Goal: Transaction & Acquisition: Purchase product/service

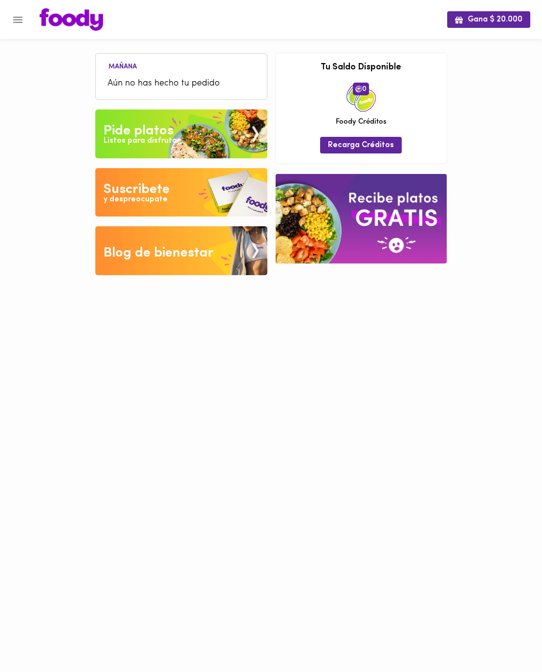
click at [172, 135] on div "Listos para disfrutar" at bounding box center [142, 140] width 76 height 11
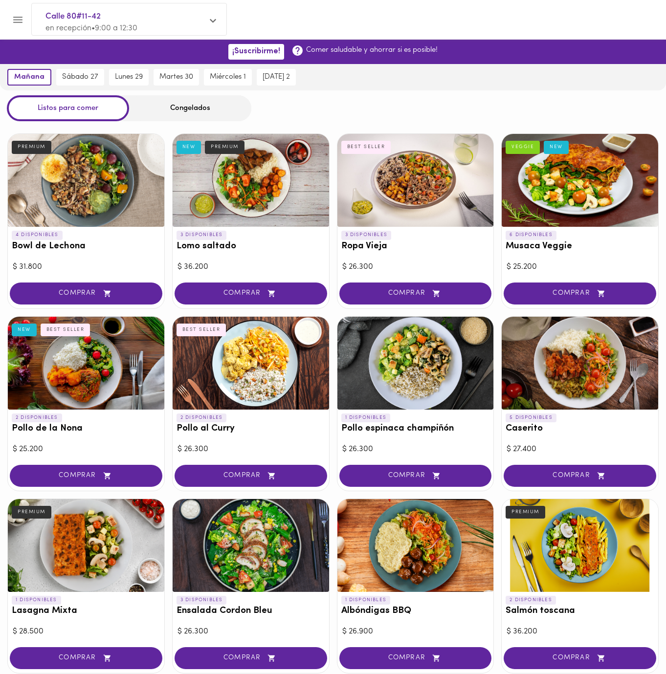
click at [206, 117] on div "Congelados" at bounding box center [190, 108] width 122 height 26
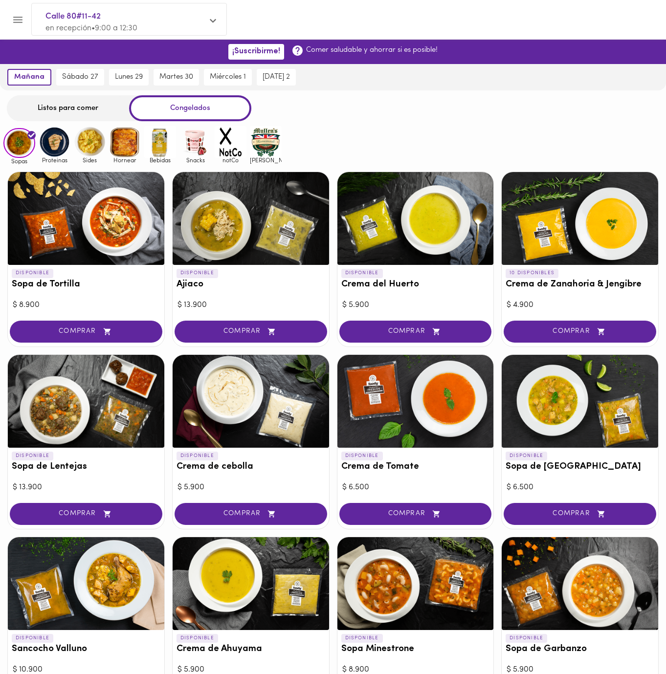
click at [199, 106] on div "Congelados" at bounding box center [190, 108] width 122 height 26
click at [203, 145] on img at bounding box center [195, 142] width 32 height 32
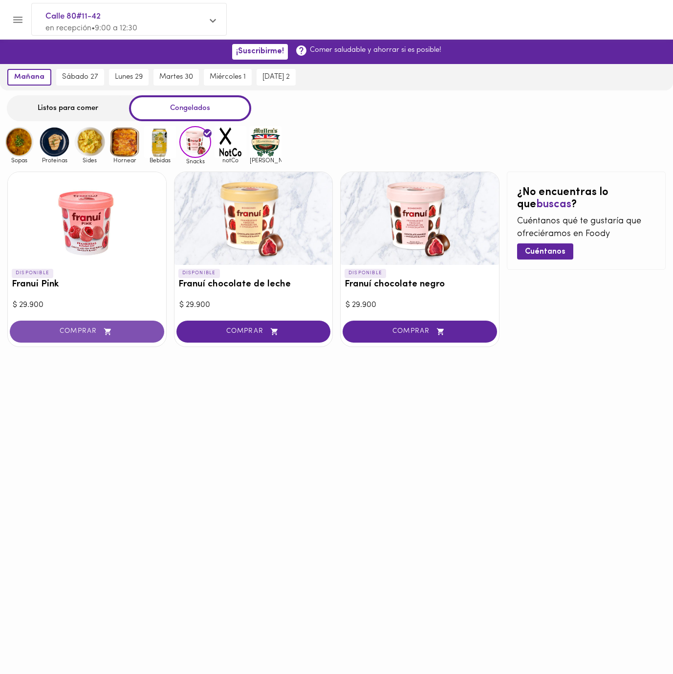
click at [84, 330] on span "COMPRAR" at bounding box center [87, 332] width 130 height 8
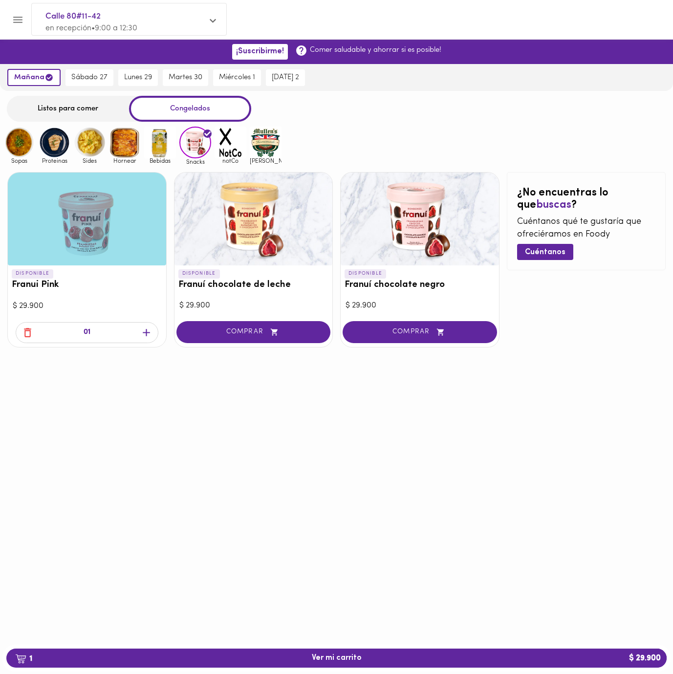
click at [77, 106] on div "Listos para comer" at bounding box center [68, 109] width 122 height 26
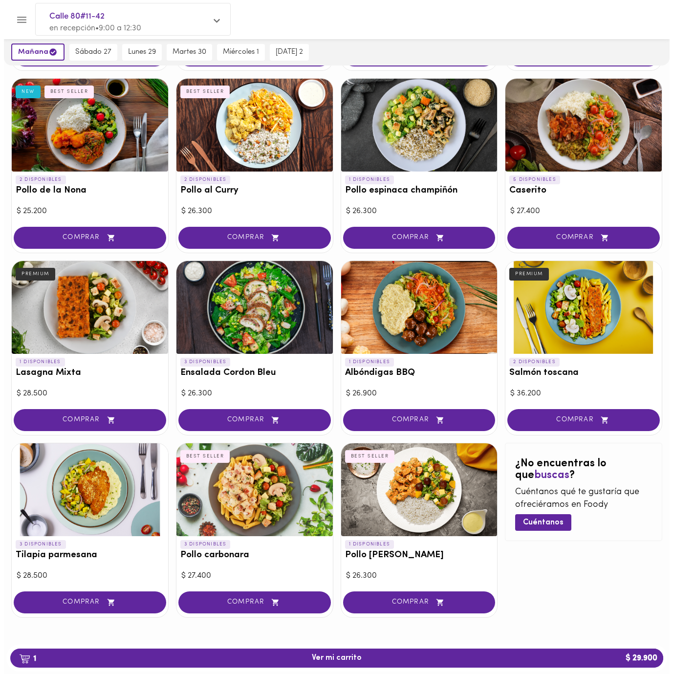
scroll to position [67, 0]
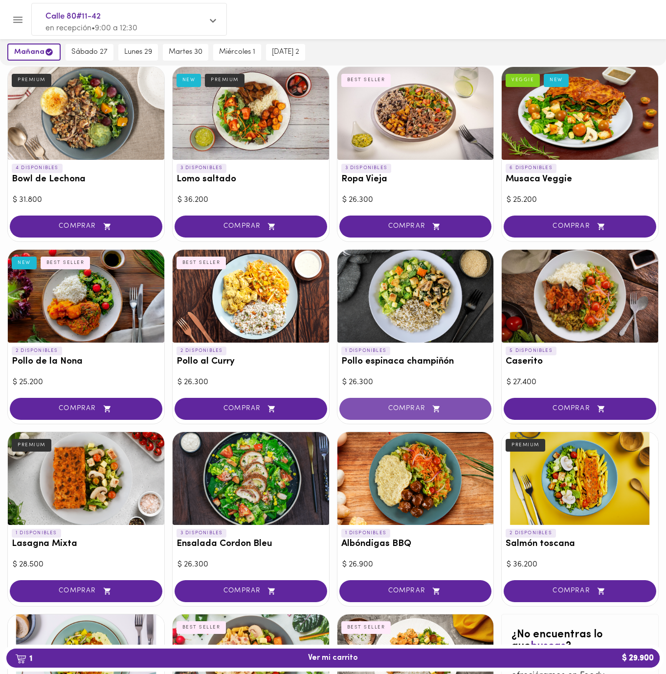
click at [401, 411] on span "COMPRAR" at bounding box center [416, 409] width 128 height 8
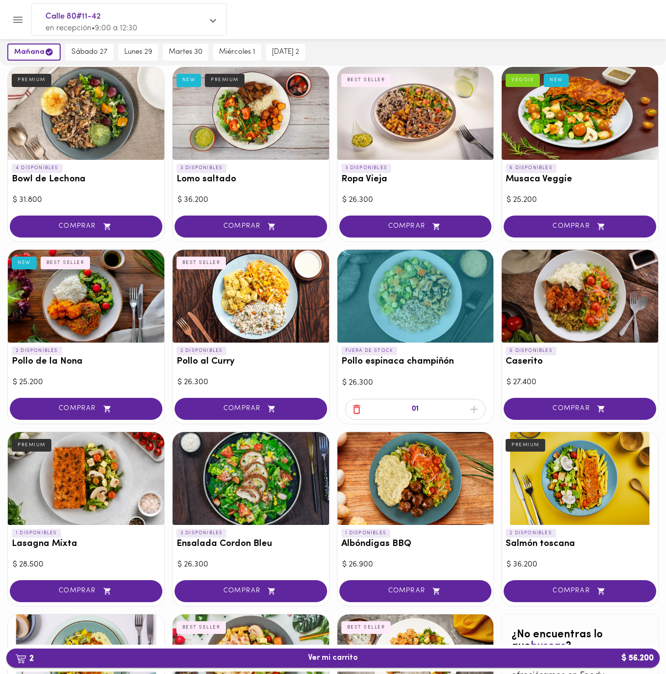
click at [425, 659] on span "2 Ver mi carrito $ 56.200" at bounding box center [332, 658] width 637 height 9
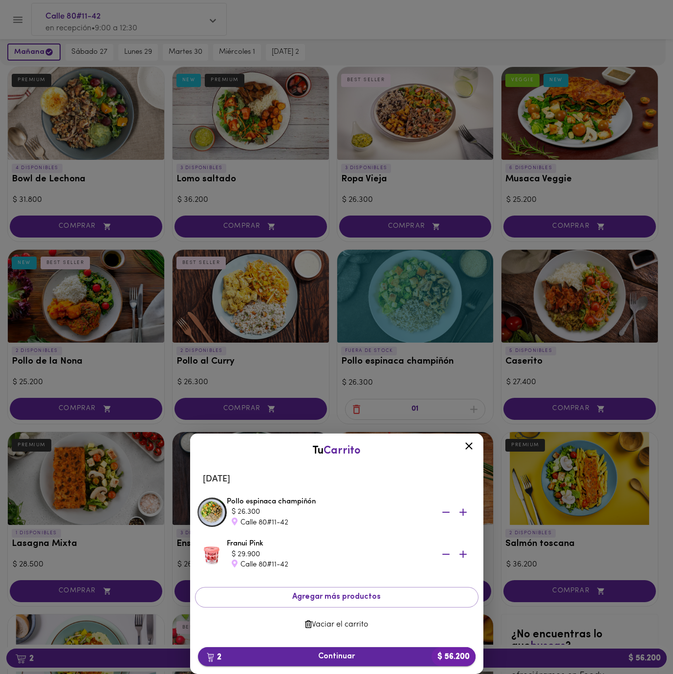
click at [305, 659] on span "2 Continuar $ 56.200" at bounding box center [337, 656] width 262 height 9
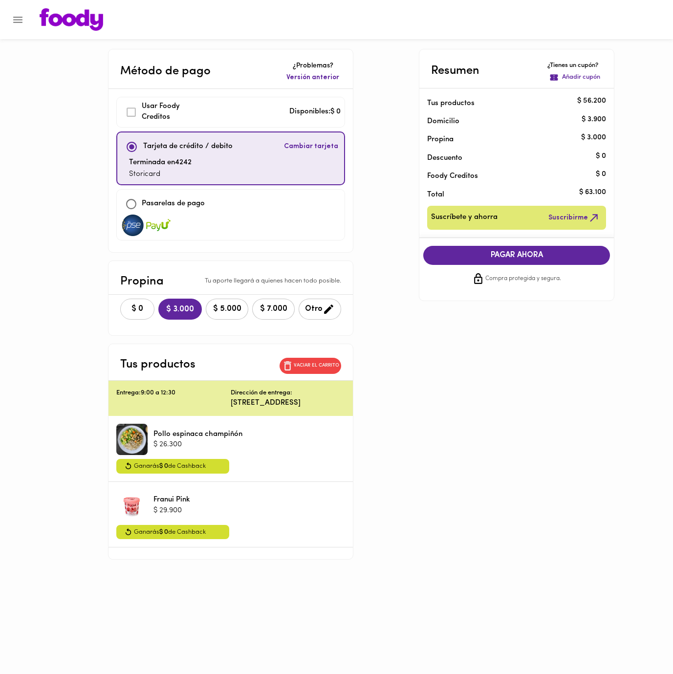
click at [127, 302] on button "$ 0" at bounding box center [137, 309] width 34 height 21
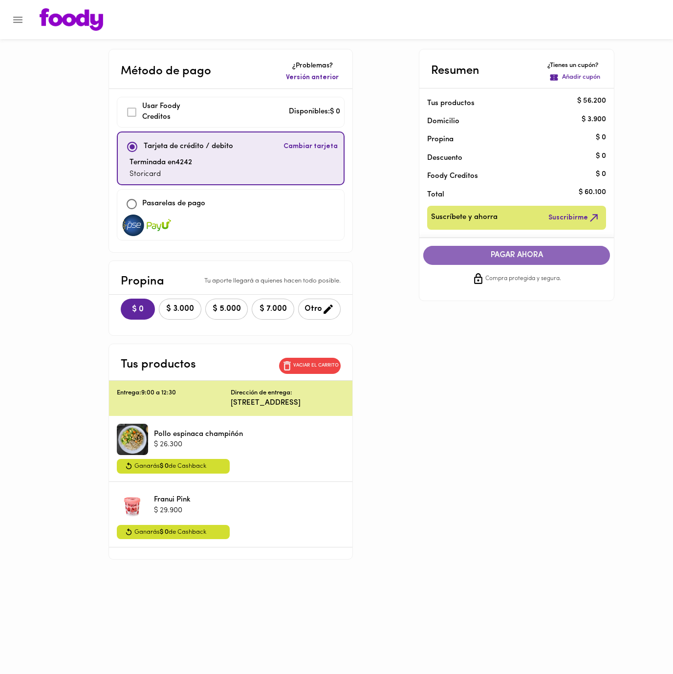
click at [556, 255] on span "PAGAR AHORA" at bounding box center [516, 255] width 167 height 9
click at [20, 8] on button "Menu" at bounding box center [18, 20] width 24 height 24
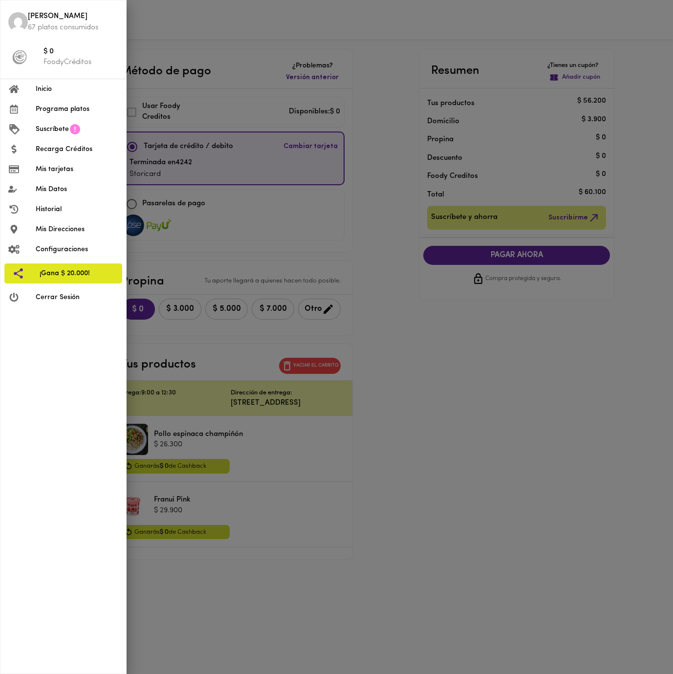
click at [524, 348] on div at bounding box center [336, 337] width 673 height 674
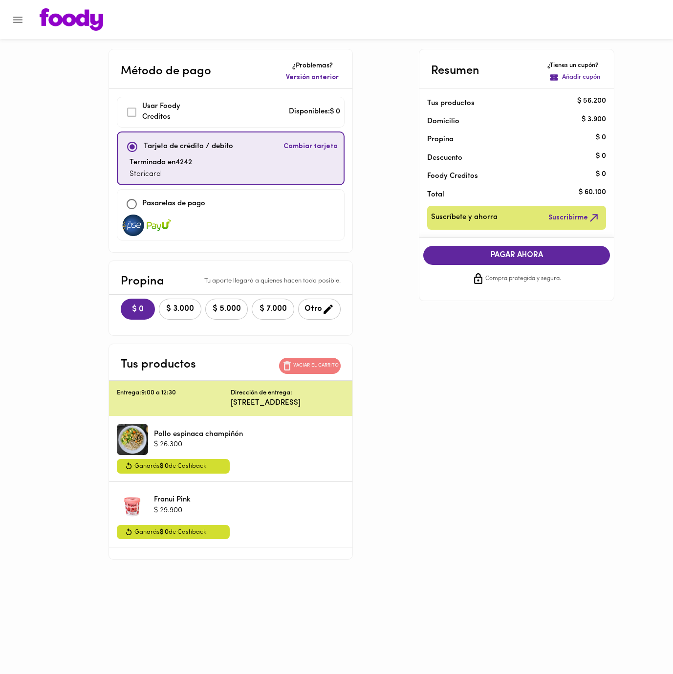
click at [293, 368] on icon "button" at bounding box center [287, 366] width 12 height 12
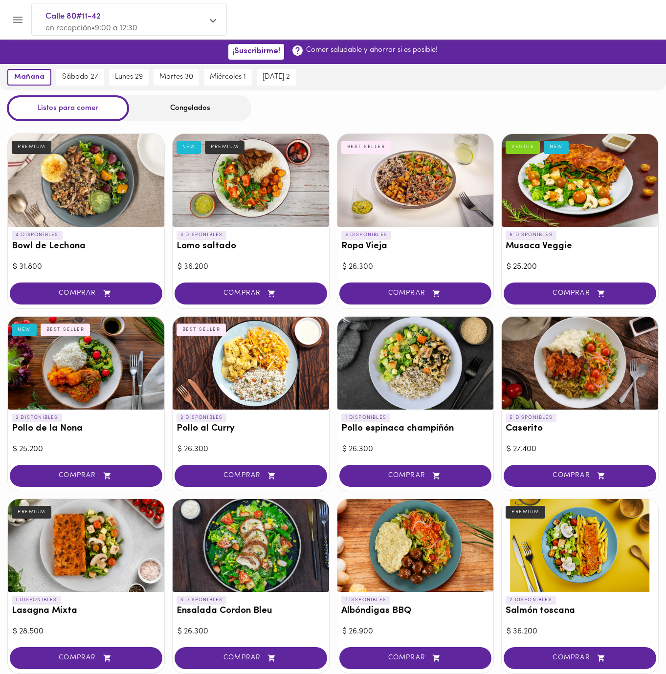
click at [195, 111] on div "Congelados" at bounding box center [190, 108] width 122 height 26
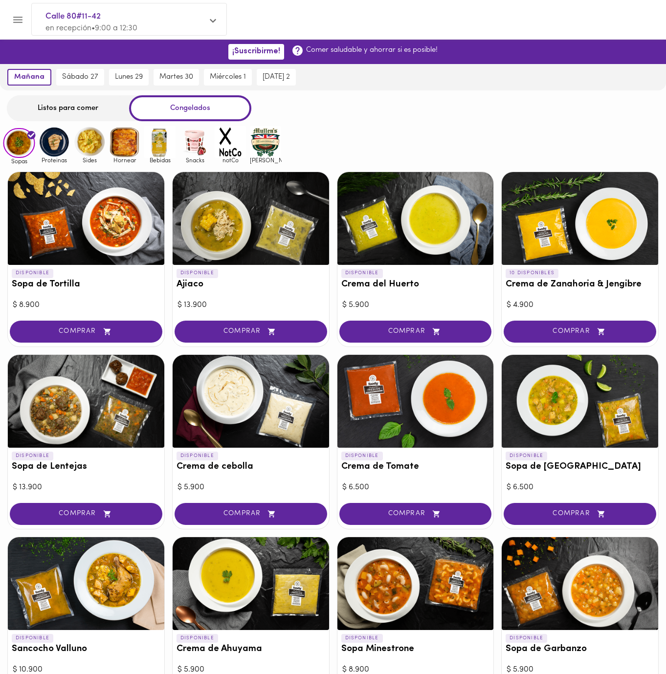
click at [190, 143] on img at bounding box center [195, 142] width 32 height 32
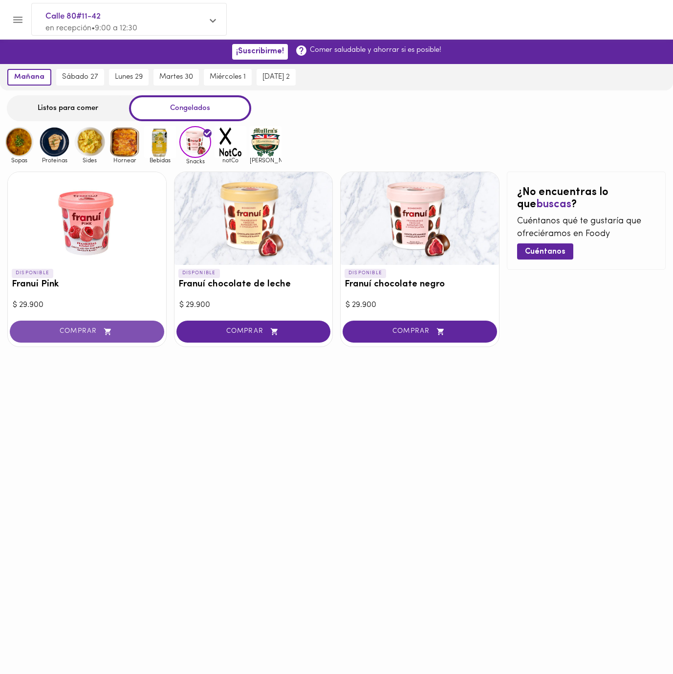
click at [63, 332] on span "COMPRAR" at bounding box center [87, 332] width 130 height 8
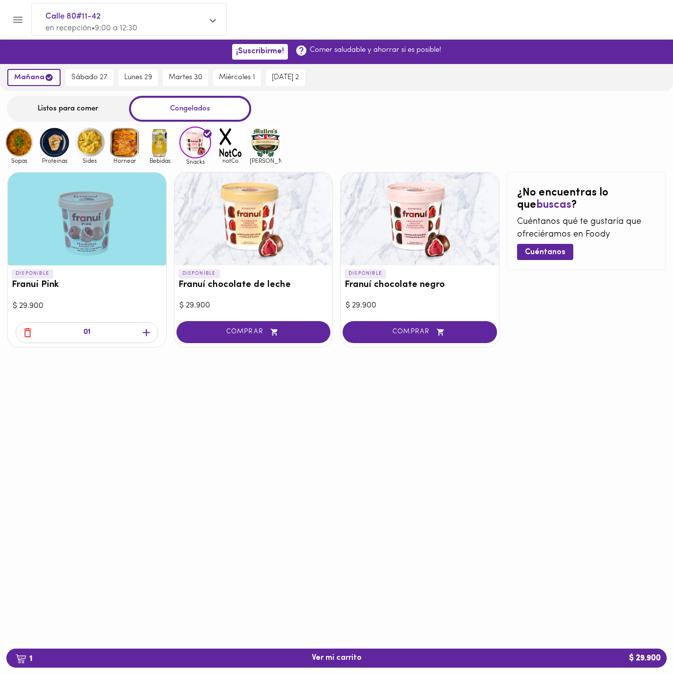
click at [102, 106] on div "Listos para comer" at bounding box center [68, 109] width 122 height 26
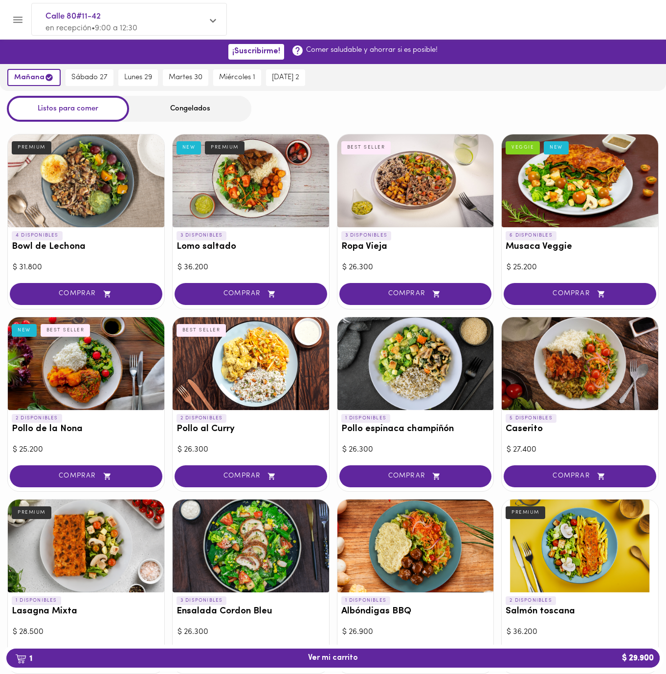
click at [219, 107] on div "Congelados" at bounding box center [190, 109] width 122 height 26
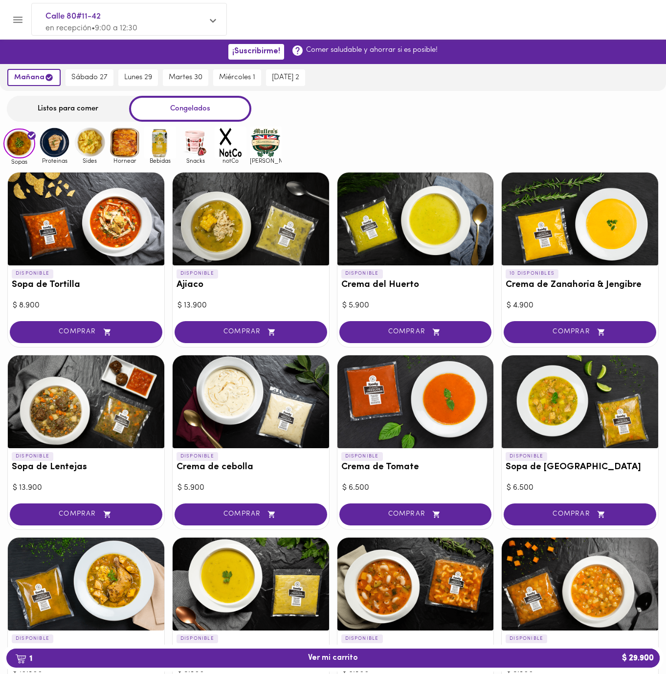
click at [244, 141] on img at bounding box center [231, 143] width 32 height 32
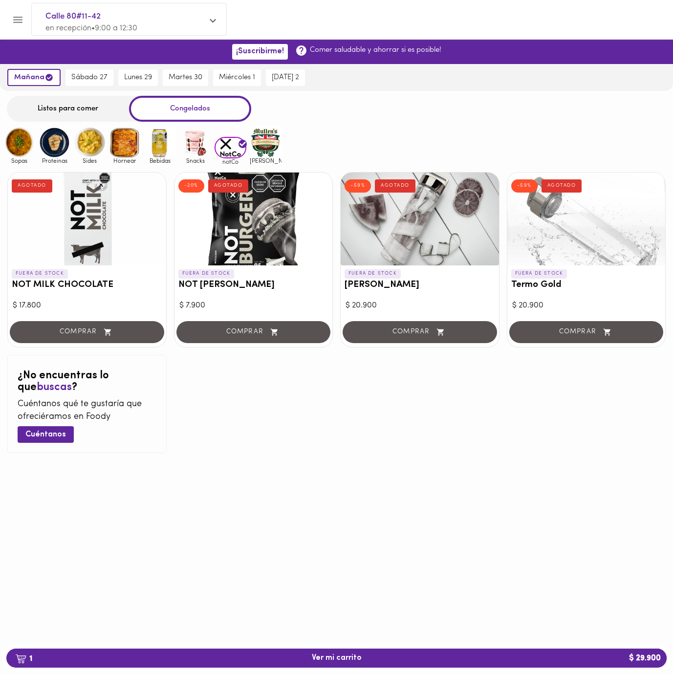
click at [271, 136] on img at bounding box center [266, 143] width 32 height 32
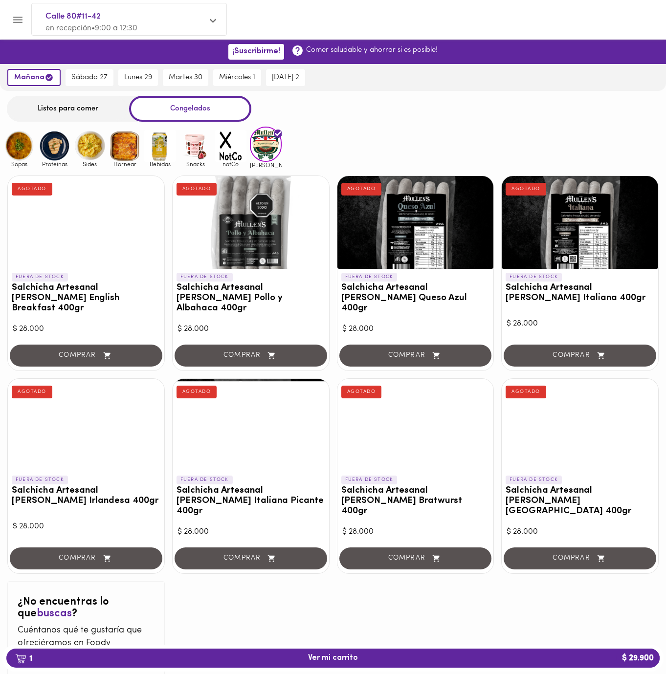
scroll to position [4, 0]
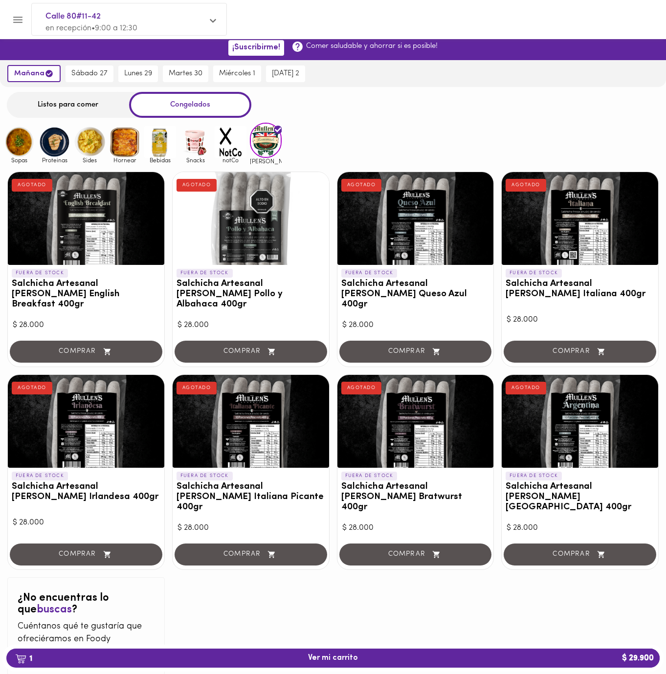
click at [233, 149] on img at bounding box center [231, 142] width 32 height 32
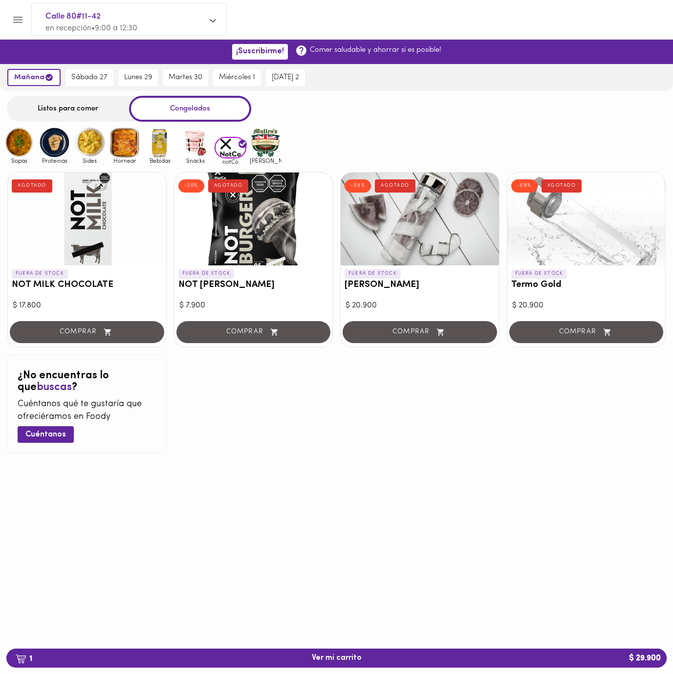
click at [206, 144] on img at bounding box center [195, 143] width 32 height 32
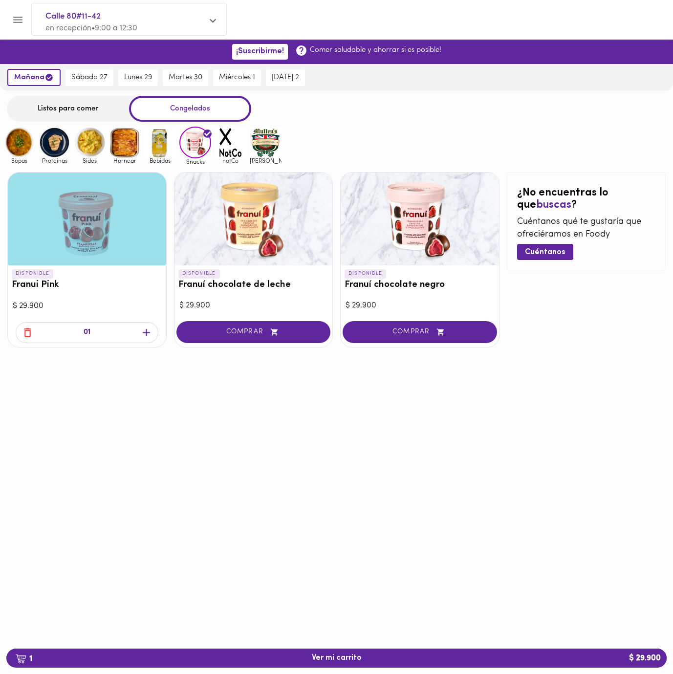
click at [170, 148] on img at bounding box center [160, 143] width 32 height 32
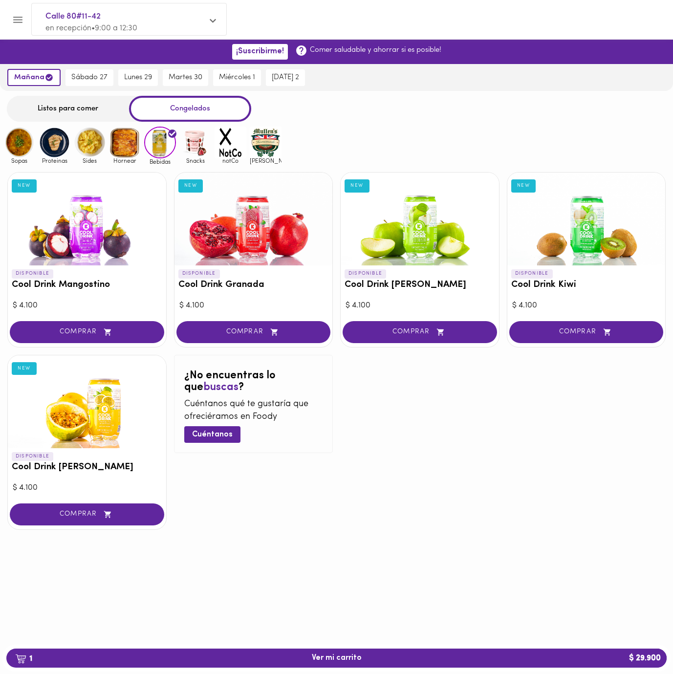
click at [138, 152] on img at bounding box center [125, 143] width 32 height 32
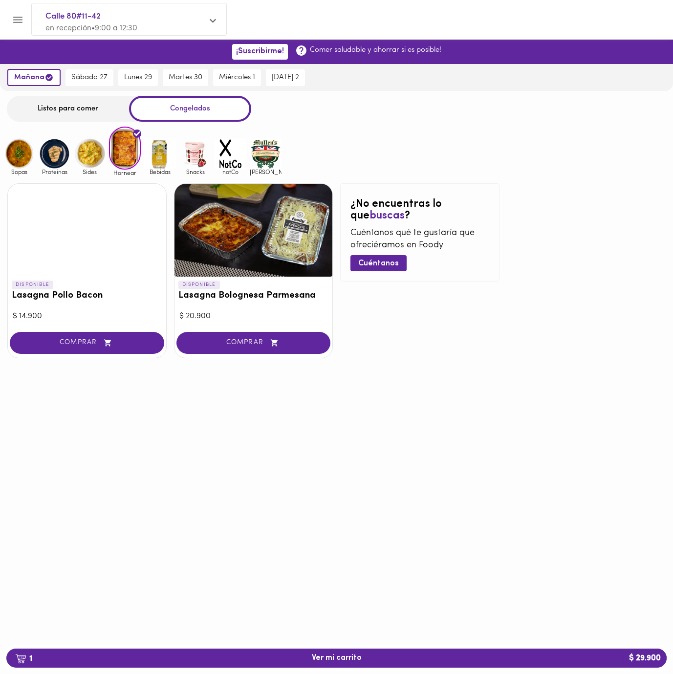
click at [76, 241] on div at bounding box center [87, 230] width 158 height 93
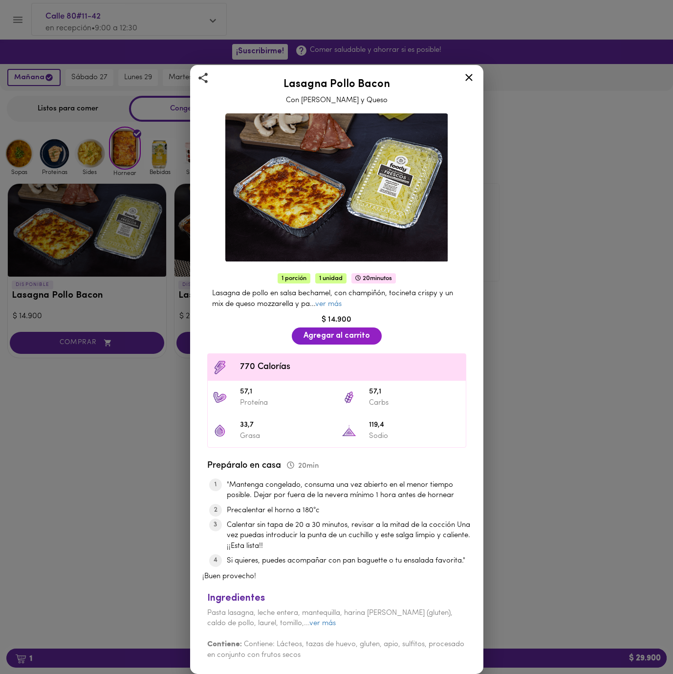
click at [469, 87] on div at bounding box center [469, 78] width 24 height 23
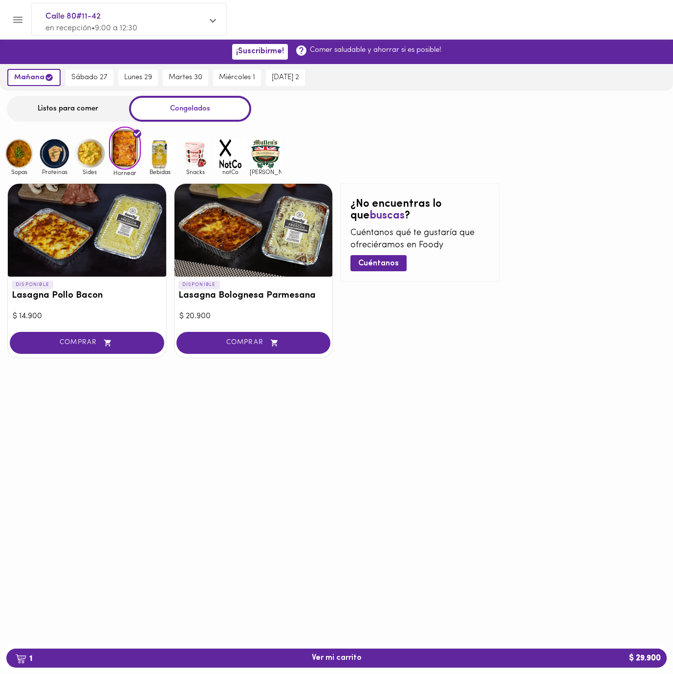
click at [94, 342] on span "COMPRAR" at bounding box center [87, 343] width 130 height 8
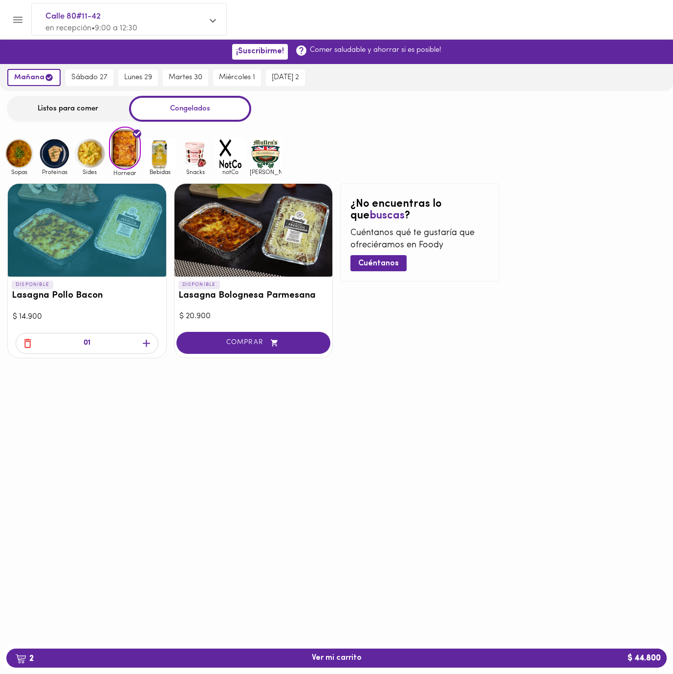
click at [98, 164] on img at bounding box center [90, 154] width 32 height 32
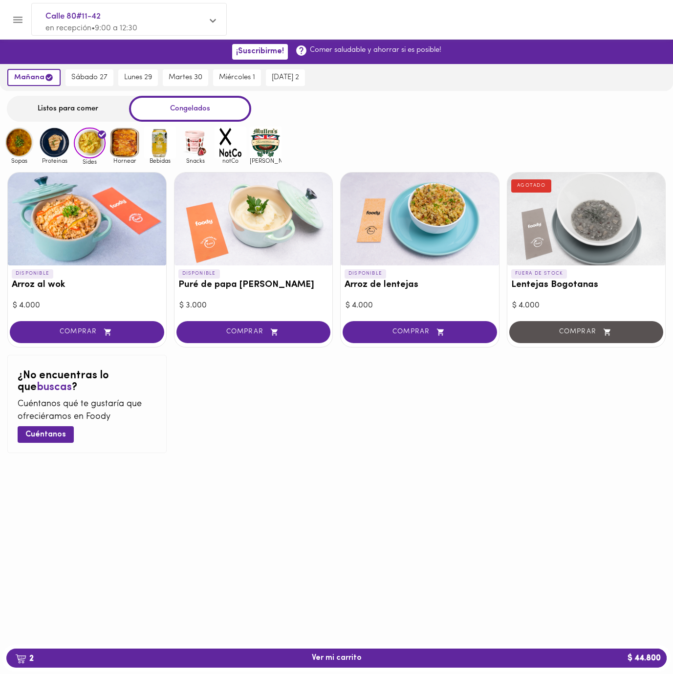
click at [63, 145] on img at bounding box center [55, 143] width 32 height 32
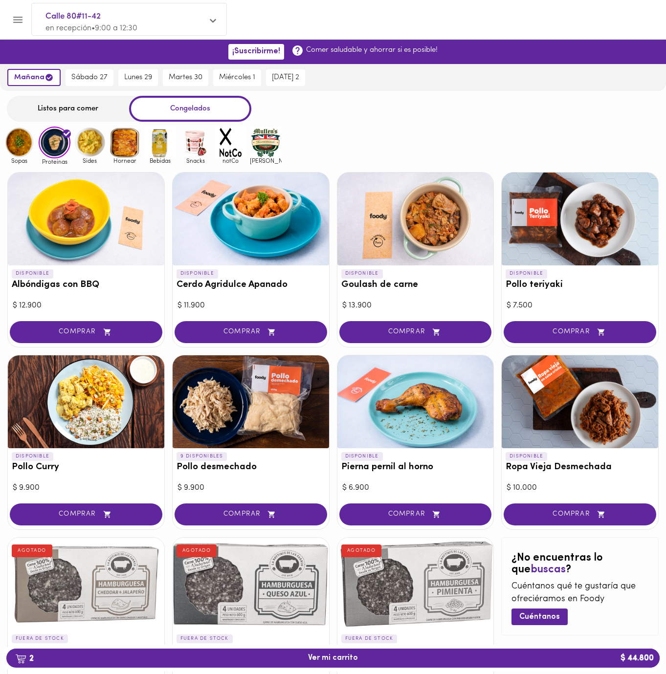
click at [30, 144] on img at bounding box center [19, 143] width 32 height 32
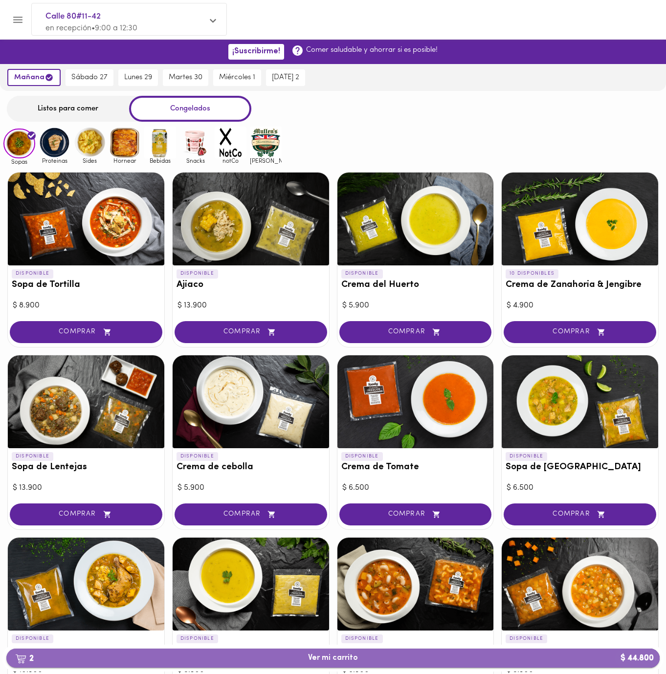
click at [350, 653] on button "2 Ver mi carrito $ 44.800" at bounding box center [332, 658] width 653 height 19
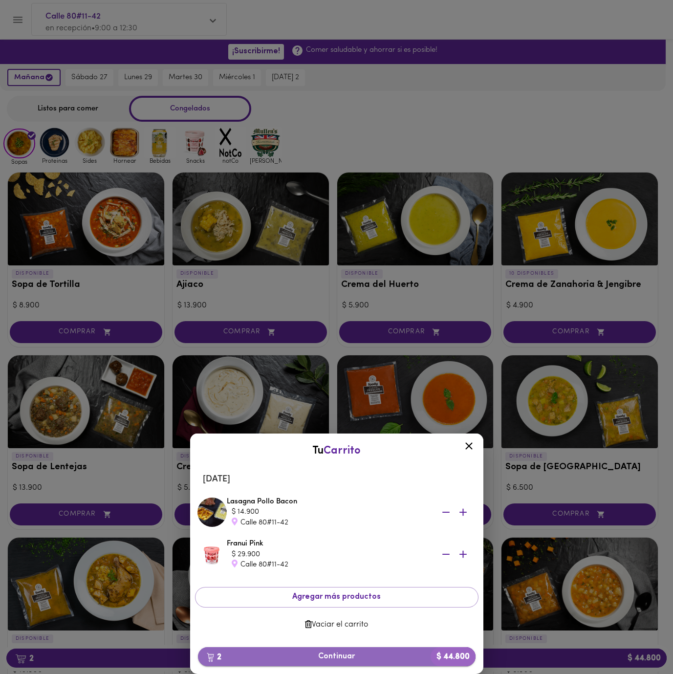
click at [348, 652] on span "2 Continuar $ 44.800" at bounding box center [337, 656] width 262 height 9
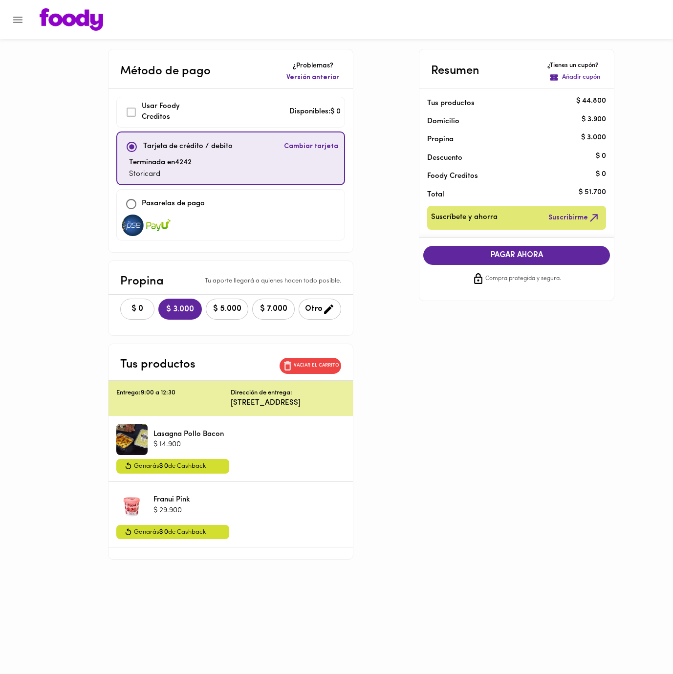
click at [128, 309] on span "$ 0" at bounding box center [138, 309] width 22 height 9
click at [499, 249] on button "PAGAR AHORA" at bounding box center [516, 255] width 187 height 19
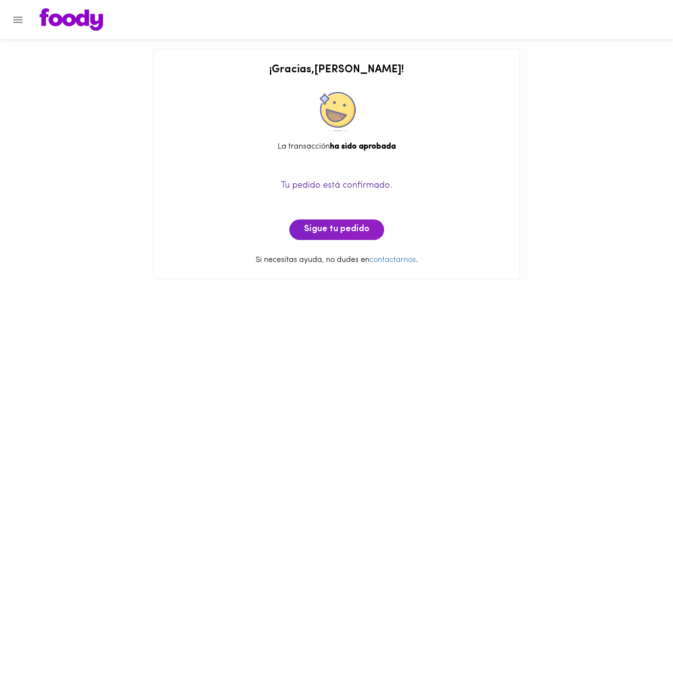
click at [350, 228] on span "Sigue tu pedido" at bounding box center [337, 229] width 66 height 11
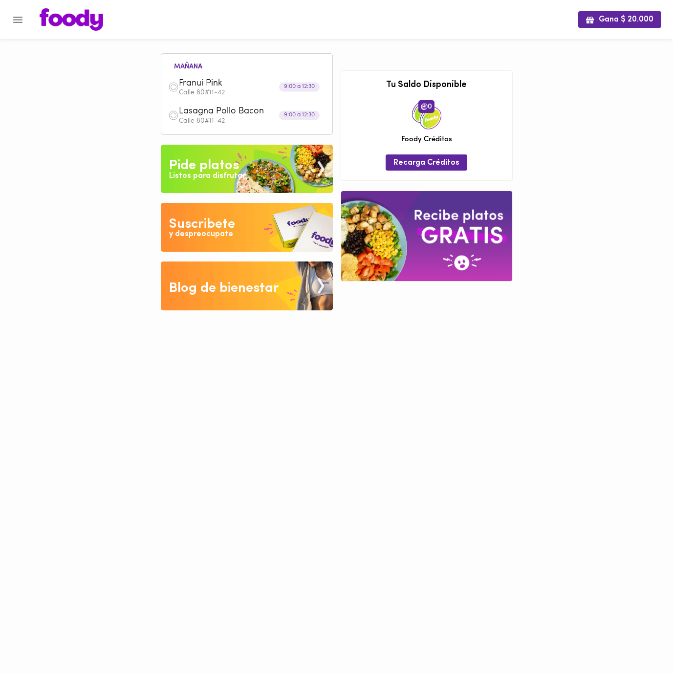
click at [238, 112] on span "Lasagna Pollo Bacon" at bounding box center [235, 111] width 112 height 11
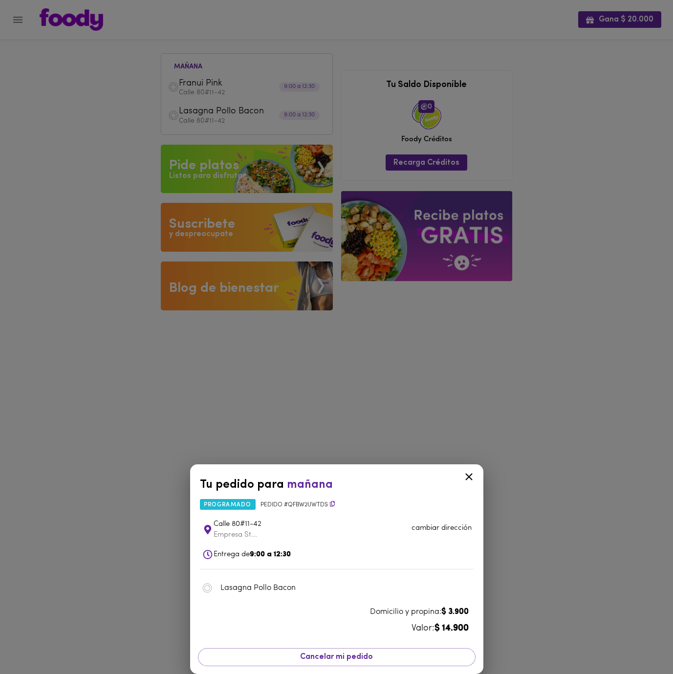
click at [469, 478] on icon at bounding box center [468, 477] width 7 height 7
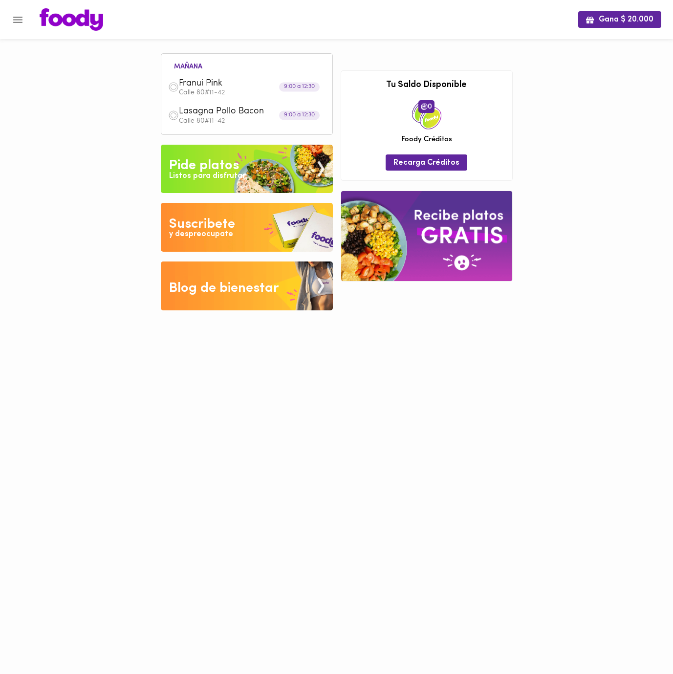
click at [93, 22] on img at bounding box center [72, 19] width 64 height 22
